Goal: Information Seeking & Learning: Learn about a topic

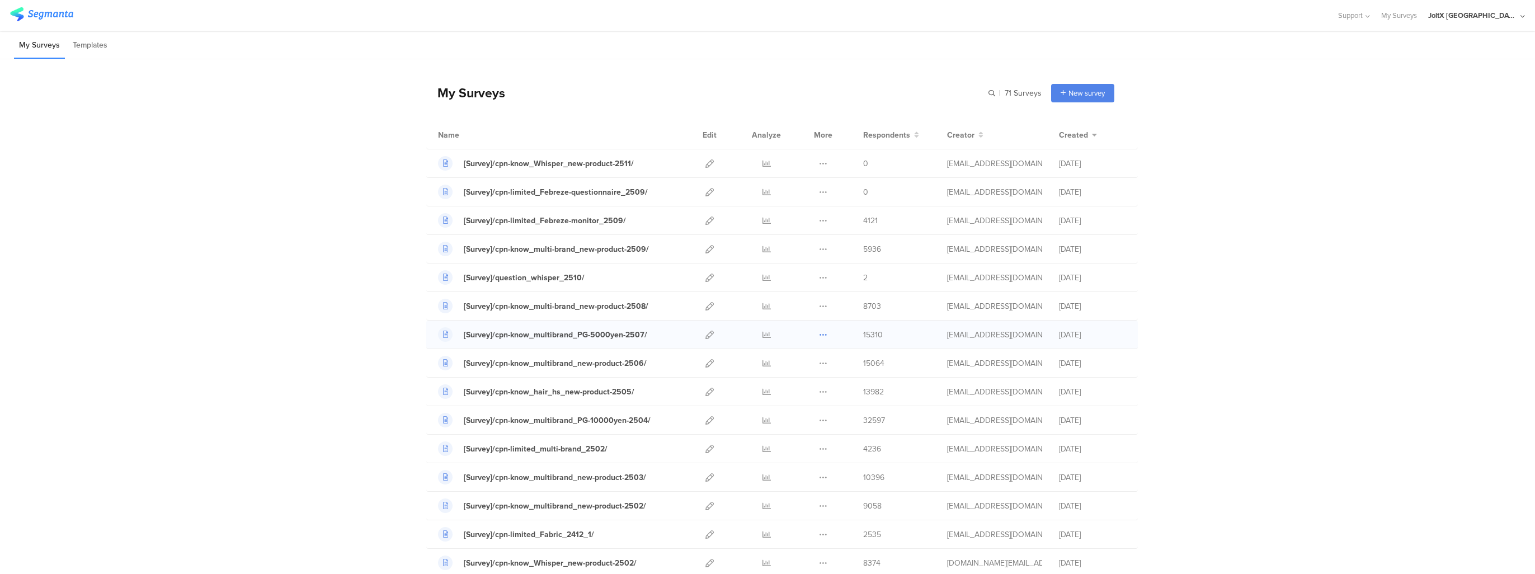
click at [819, 337] on icon at bounding box center [823, 335] width 8 height 8
click at [763, 332] on icon at bounding box center [767, 335] width 8 height 8
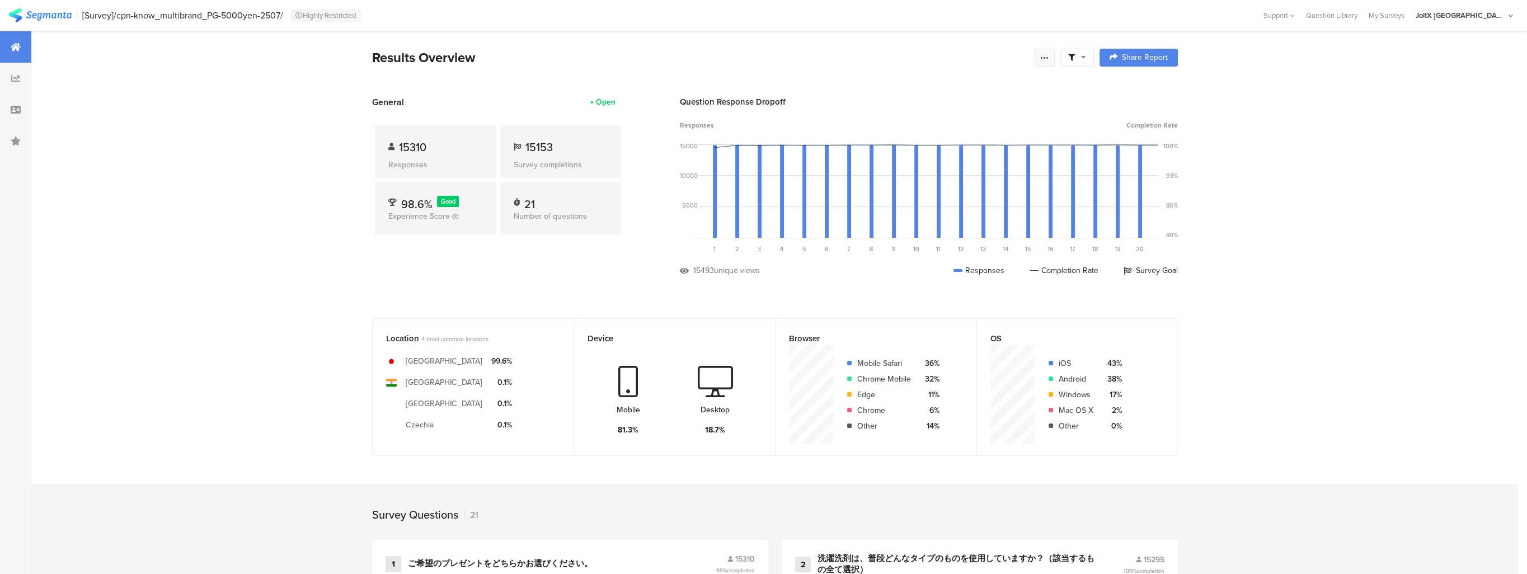
click at [1054, 62] on div at bounding box center [1045, 58] width 20 height 18
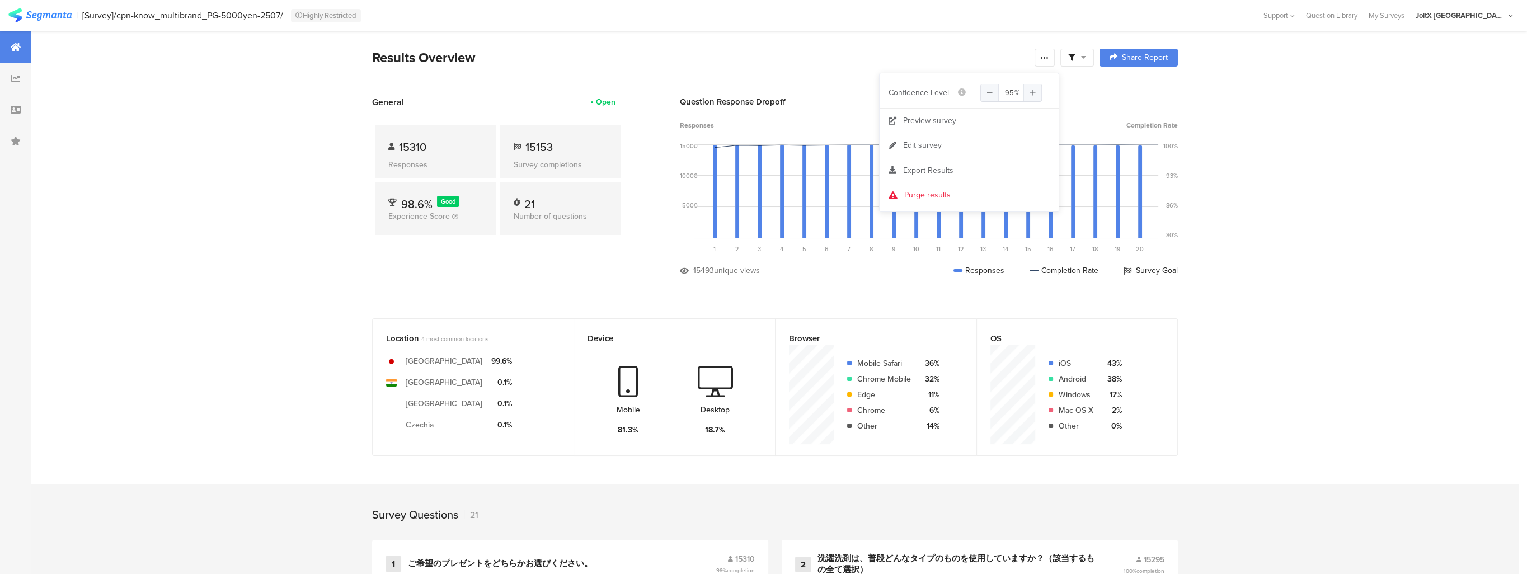
click at [915, 53] on div "Results Overview" at bounding box center [700, 58] width 657 height 20
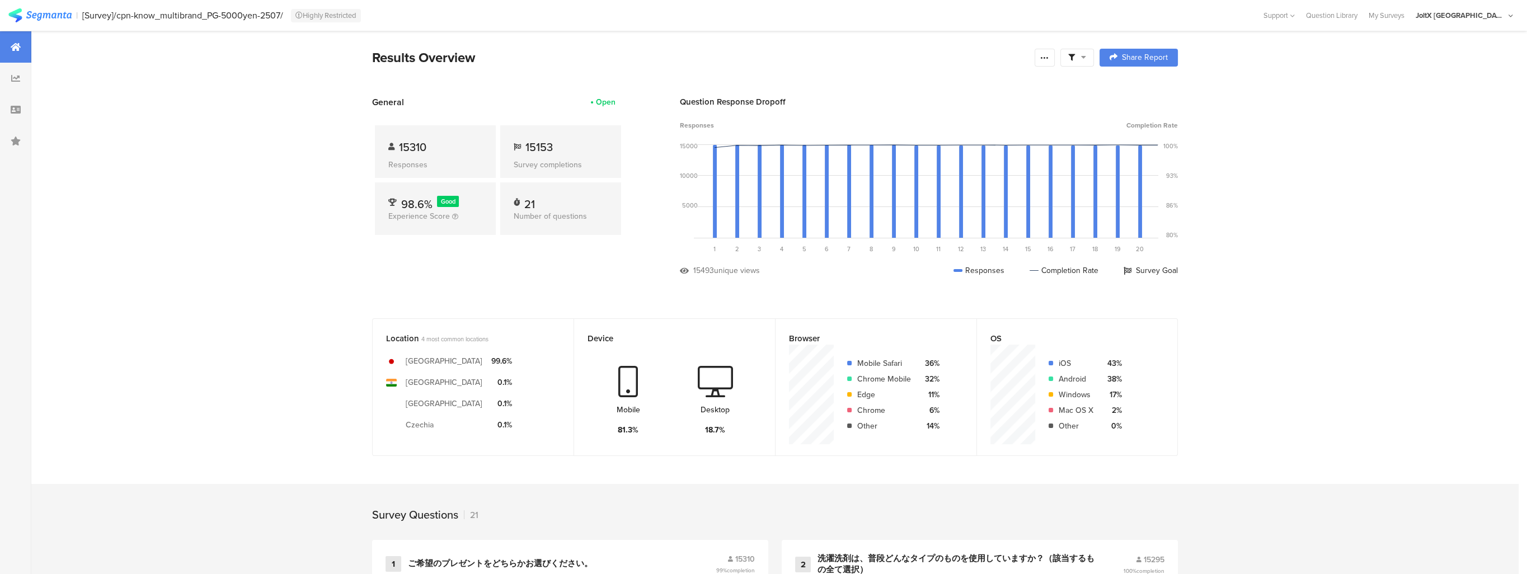
click at [599, 100] on div "Open" at bounding box center [603, 102] width 41 height 12
click at [8, 72] on div at bounding box center [15, 78] width 31 height 31
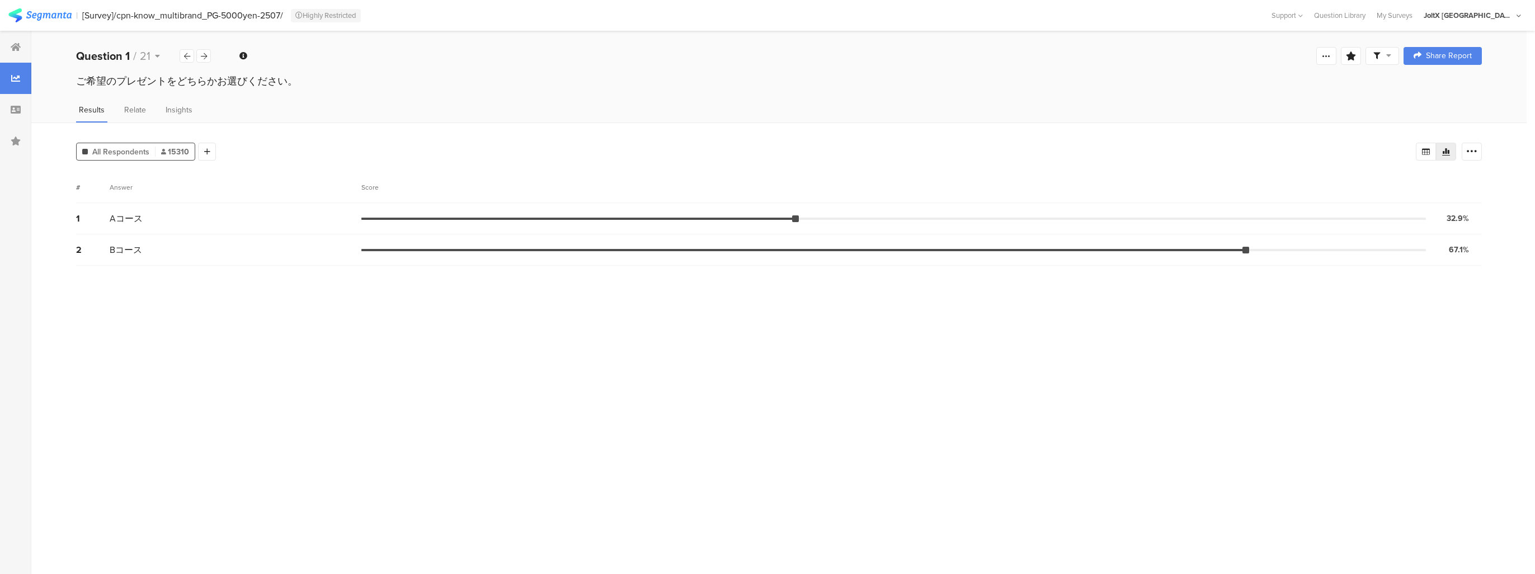
click at [151, 152] on div "All Respondents 15310" at bounding box center [136, 152] width 118 height 12
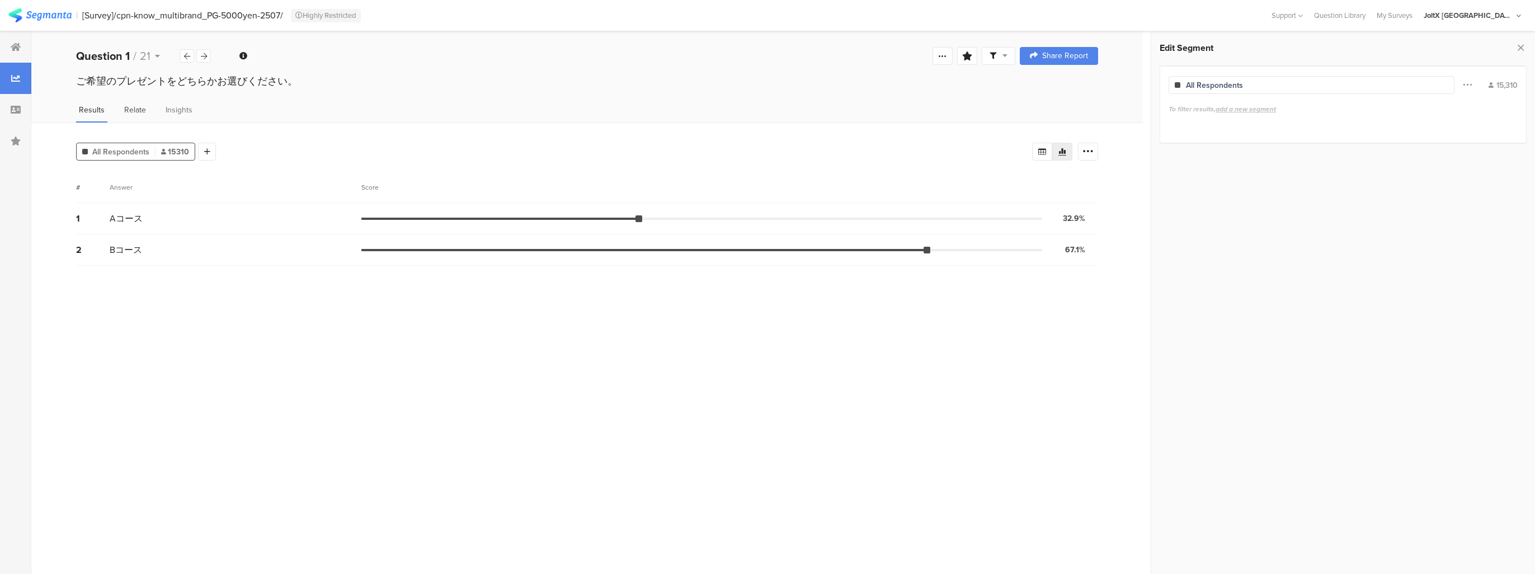
click at [140, 114] on span "Relate" at bounding box center [135, 110] width 22 height 12
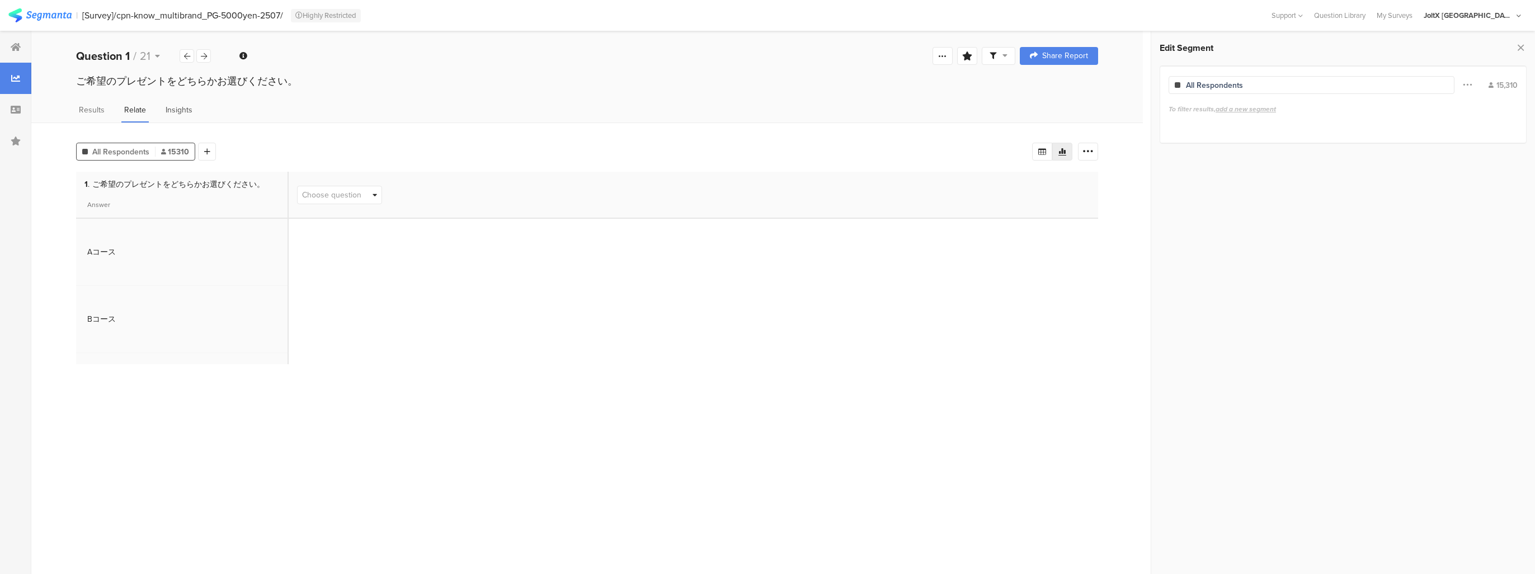
click at [173, 116] on span "Insights" at bounding box center [179, 110] width 27 height 12
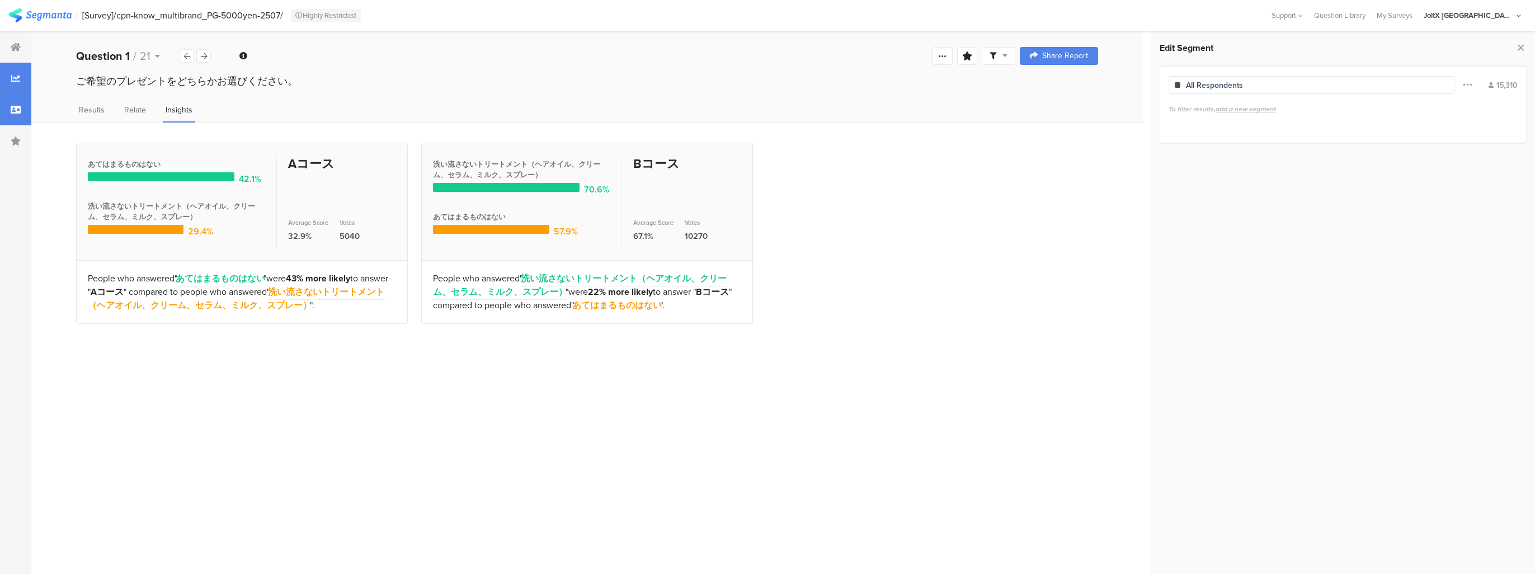
click at [13, 109] on icon at bounding box center [16, 109] width 10 height 9
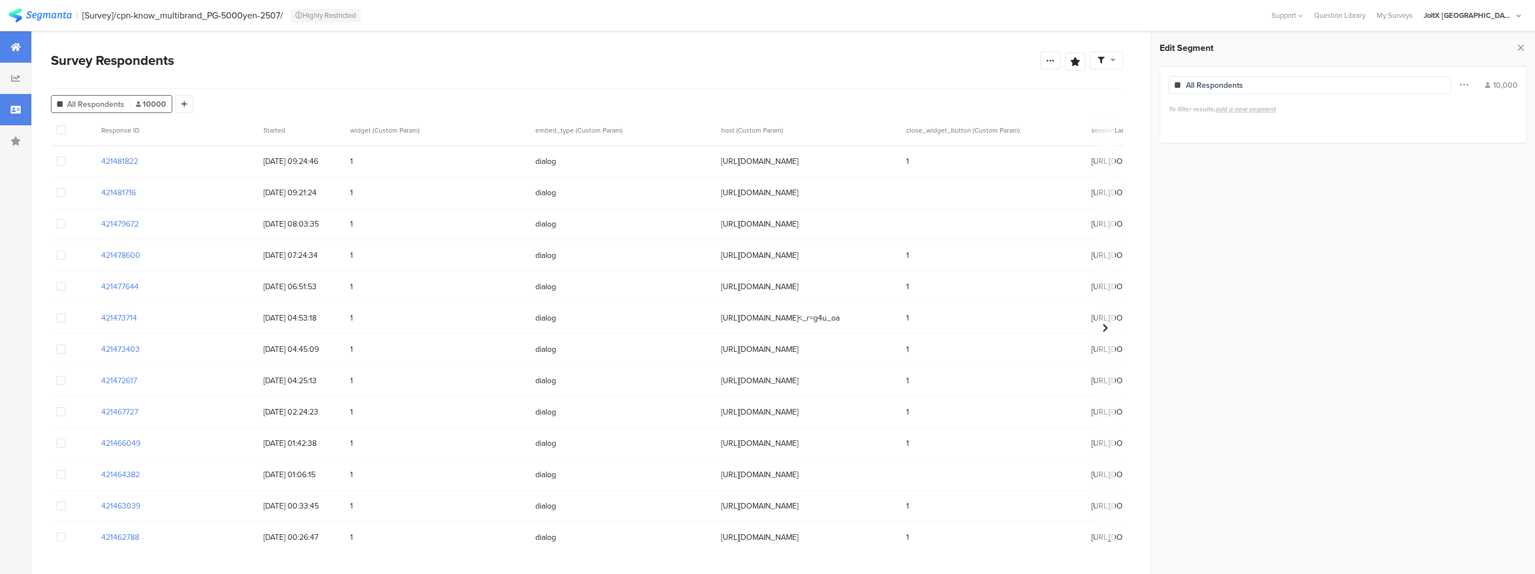
click at [10, 55] on div at bounding box center [15, 46] width 31 height 31
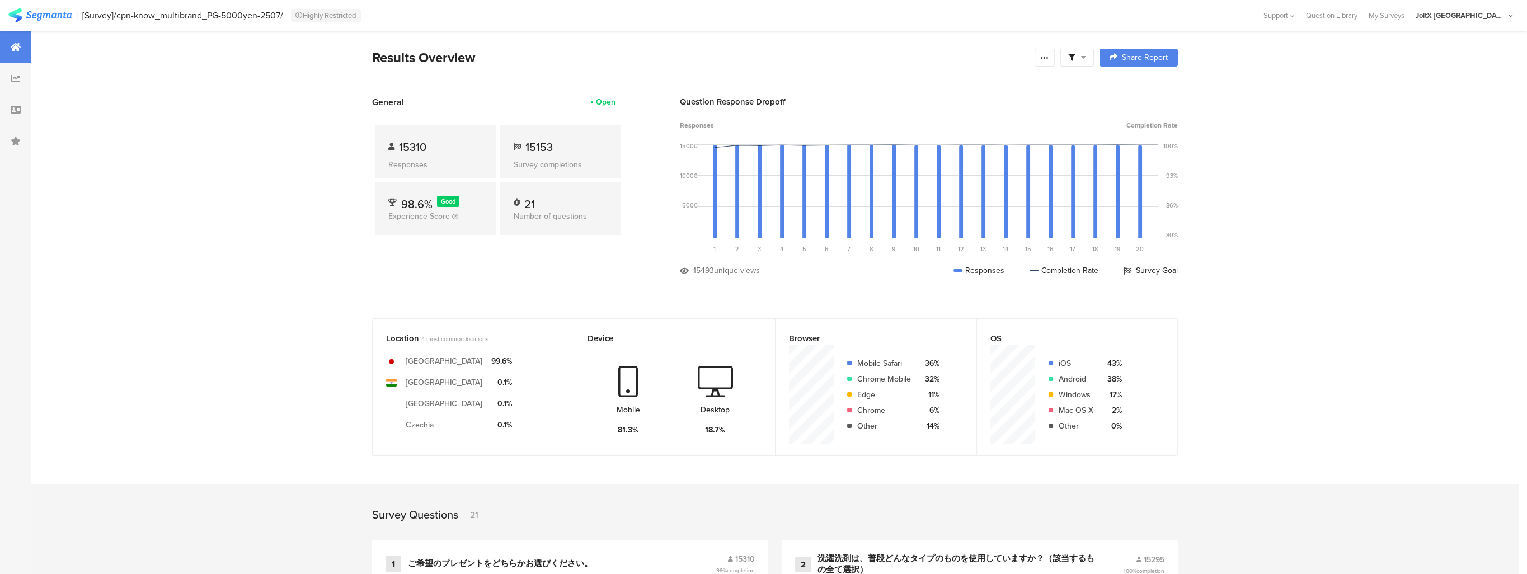
click at [453, 201] on span "Good" at bounding box center [448, 201] width 15 height 9
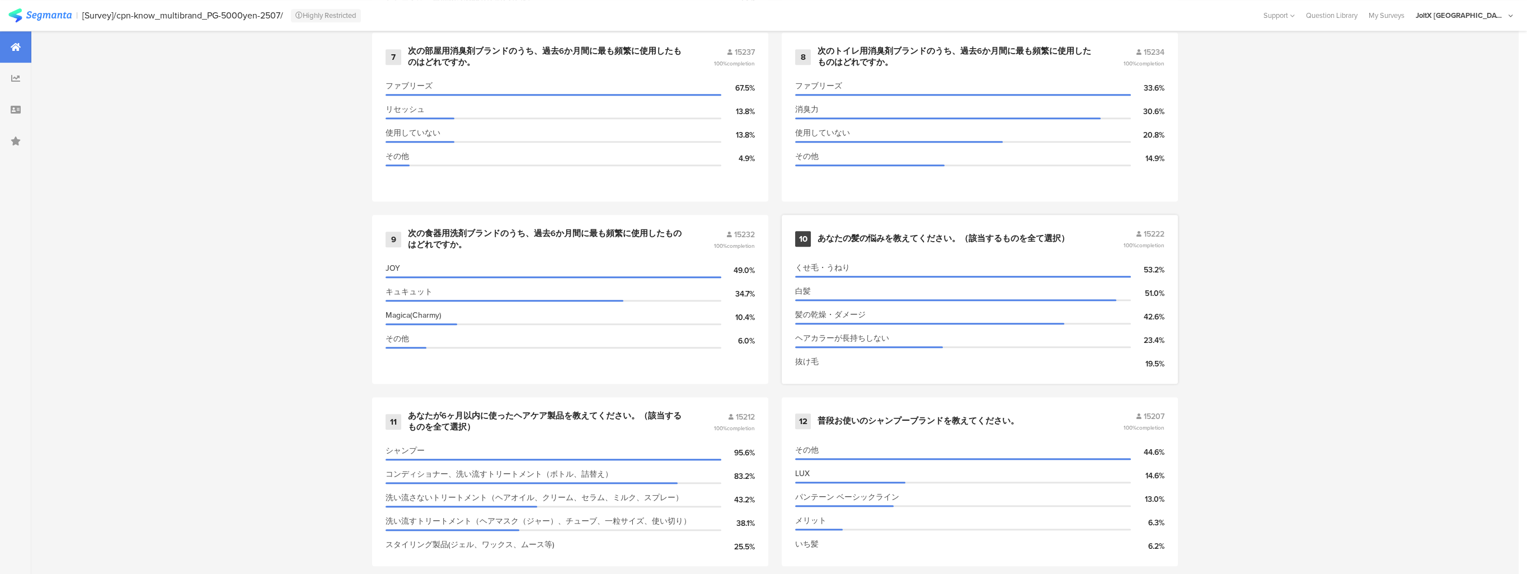
scroll to position [973, 0]
